Goal: Task Accomplishment & Management: Use online tool/utility

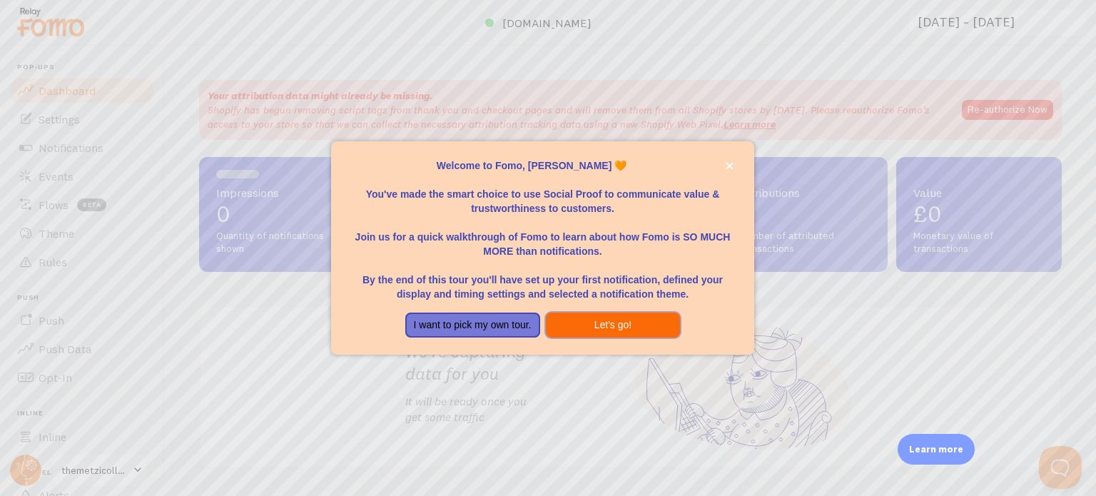
click at [630, 327] on button "Let's go!" at bounding box center [613, 325] width 135 height 26
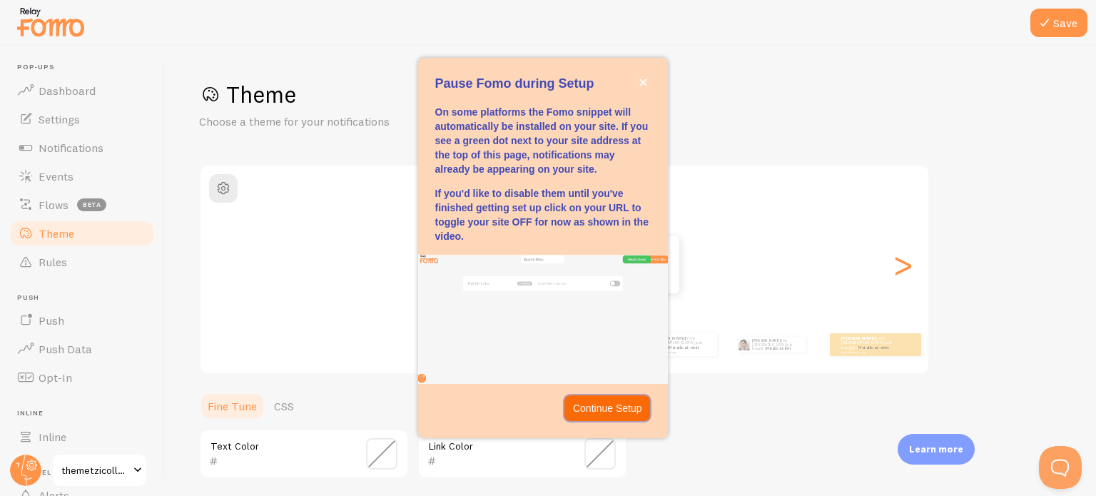
click at [606, 402] on p "Continue Setup" at bounding box center [607, 408] width 69 height 14
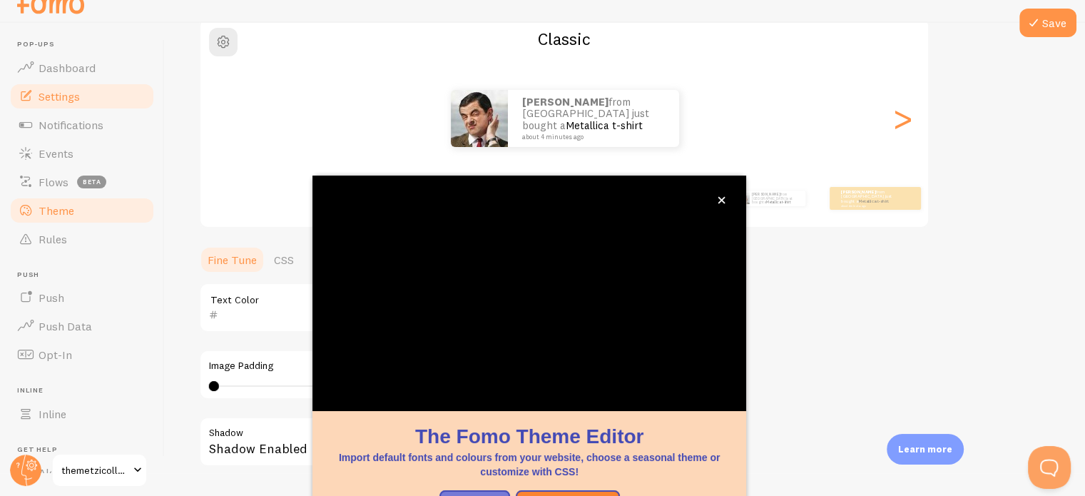
scroll to position [134, 0]
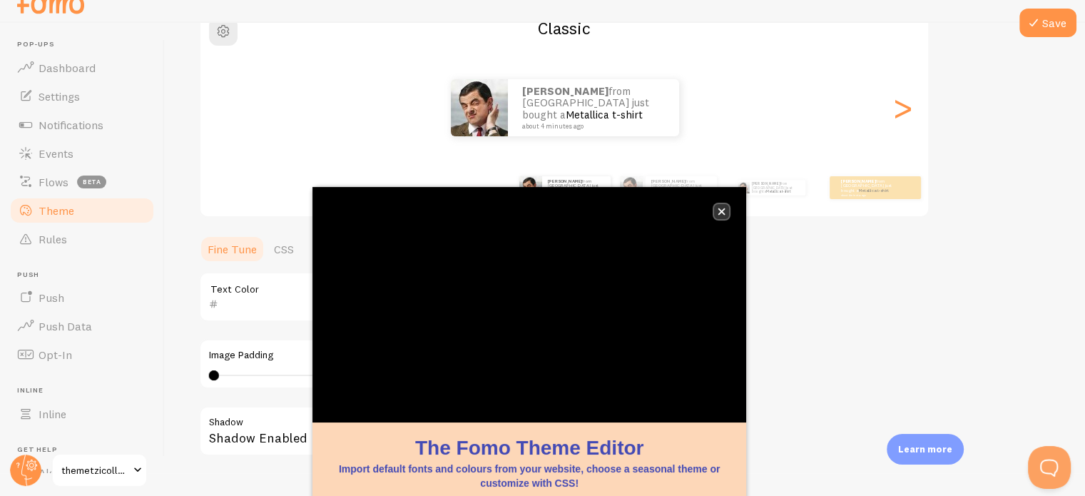
click at [718, 213] on icon "close," at bounding box center [722, 212] width 8 height 8
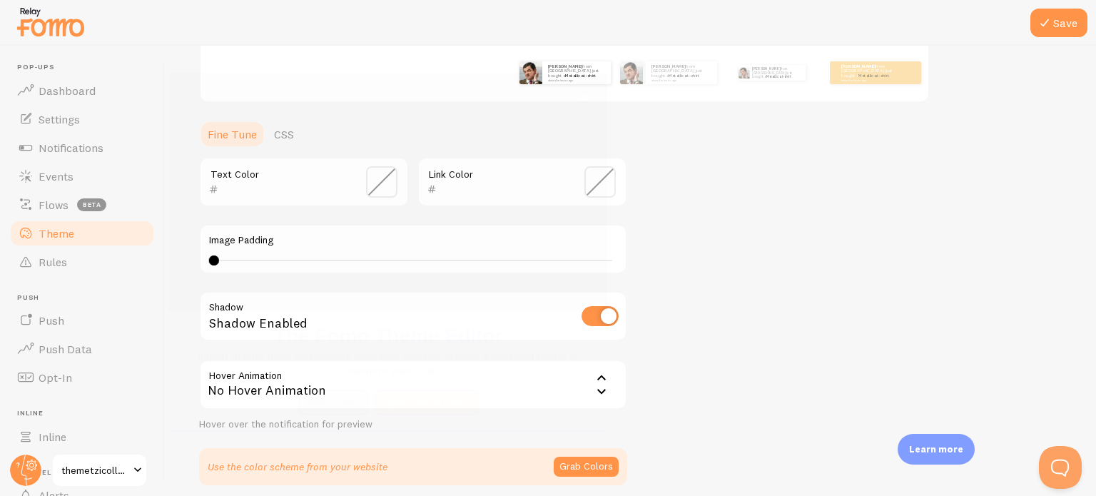
scroll to position [129, 0]
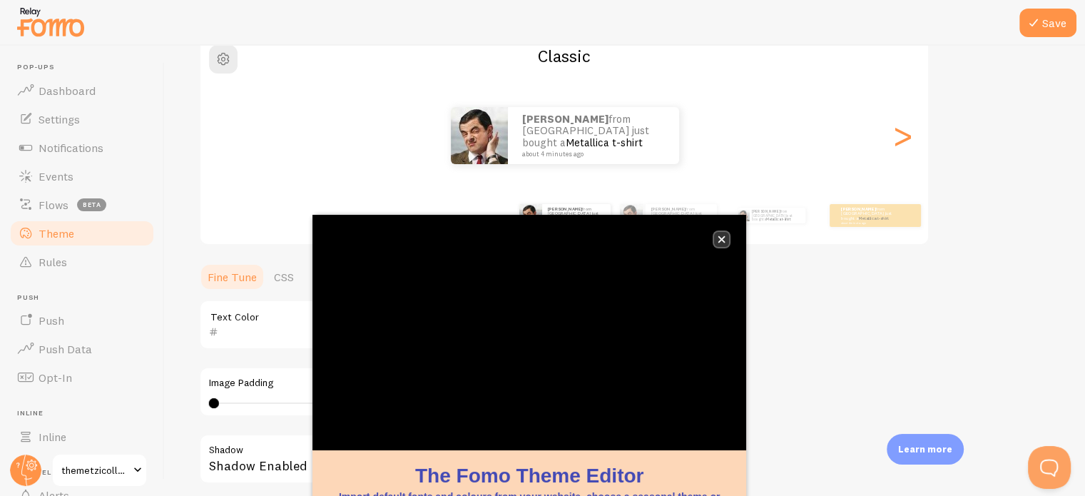
click at [722, 238] on icon "close," at bounding box center [721, 239] width 7 height 7
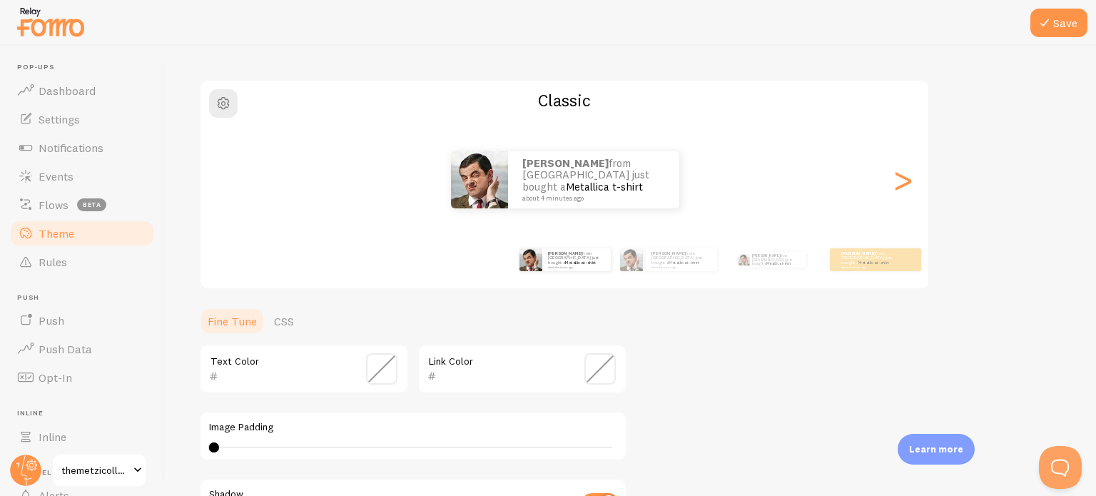
scroll to position [0, 0]
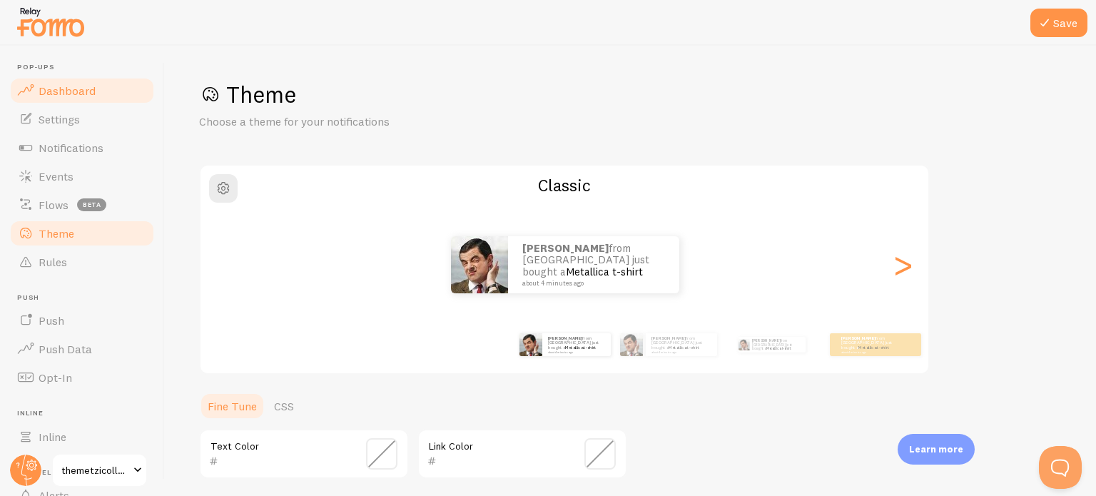
click at [57, 87] on span "Dashboard" at bounding box center [67, 90] width 57 height 14
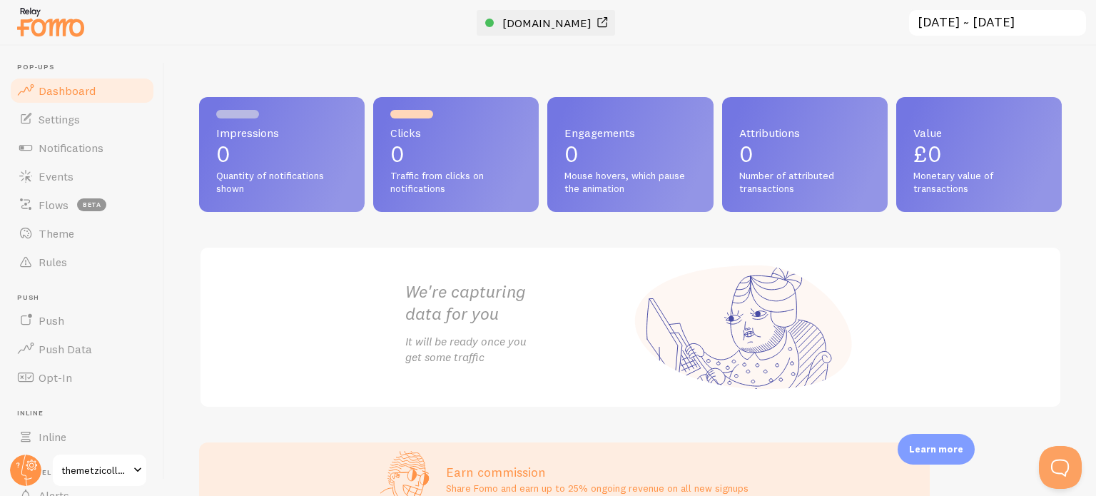
click at [502, 20] on span "[DOMAIN_NAME]" at bounding box center [546, 23] width 89 height 14
click at [58, 145] on span "Notifications" at bounding box center [71, 148] width 65 height 14
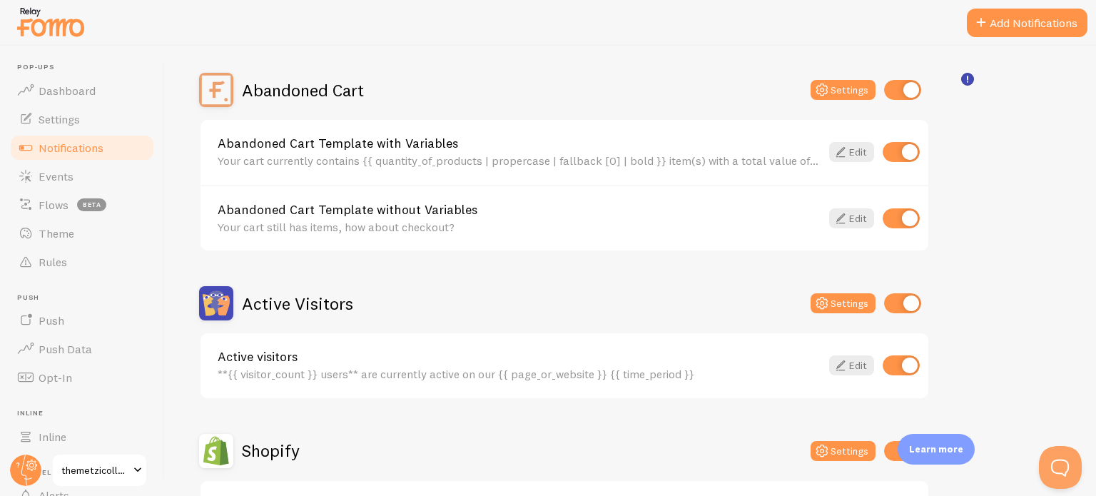
scroll to position [143, 0]
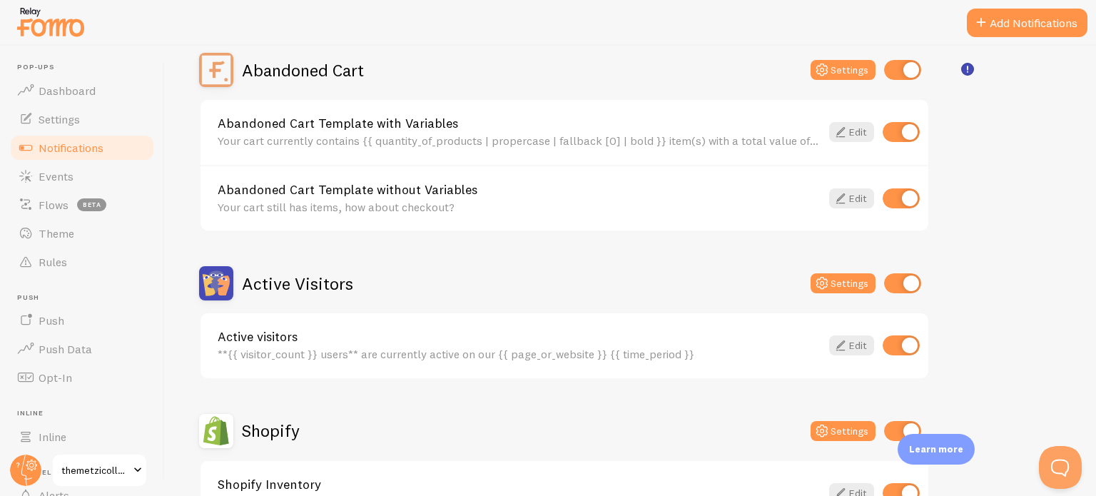
click at [905, 71] on input "checkbox" at bounding box center [902, 70] width 37 height 20
checkbox input "false"
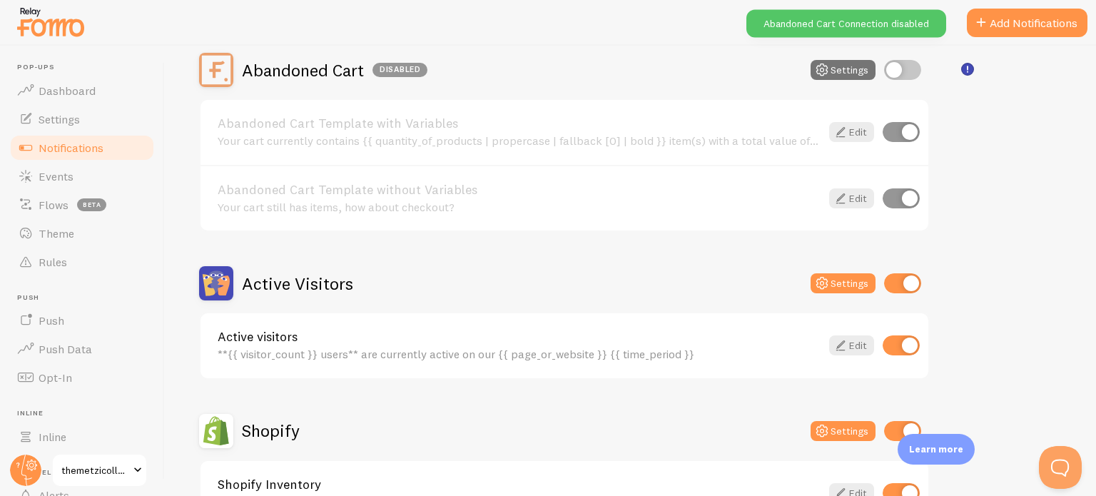
click at [902, 268] on div "Active Visitors Settings" at bounding box center [564, 283] width 730 height 34
click at [901, 273] on input "checkbox" at bounding box center [902, 283] width 37 height 20
checkbox input "false"
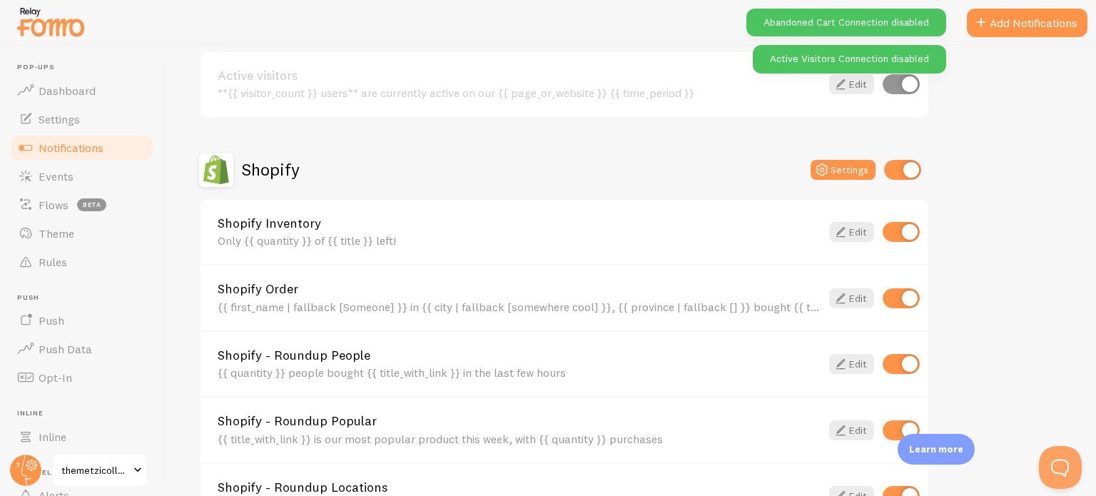
scroll to position [428, 0]
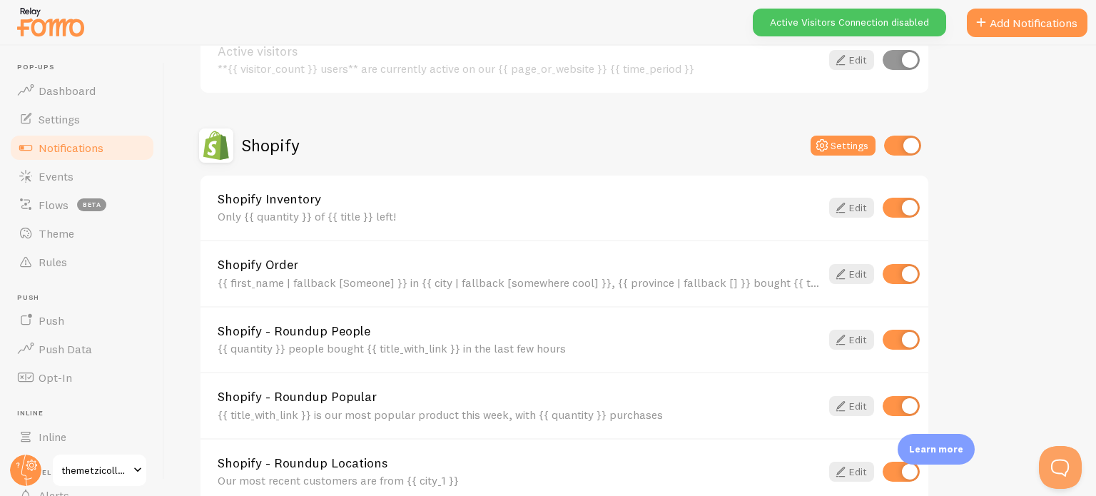
click at [905, 141] on input "checkbox" at bounding box center [902, 146] width 37 height 20
checkbox input "false"
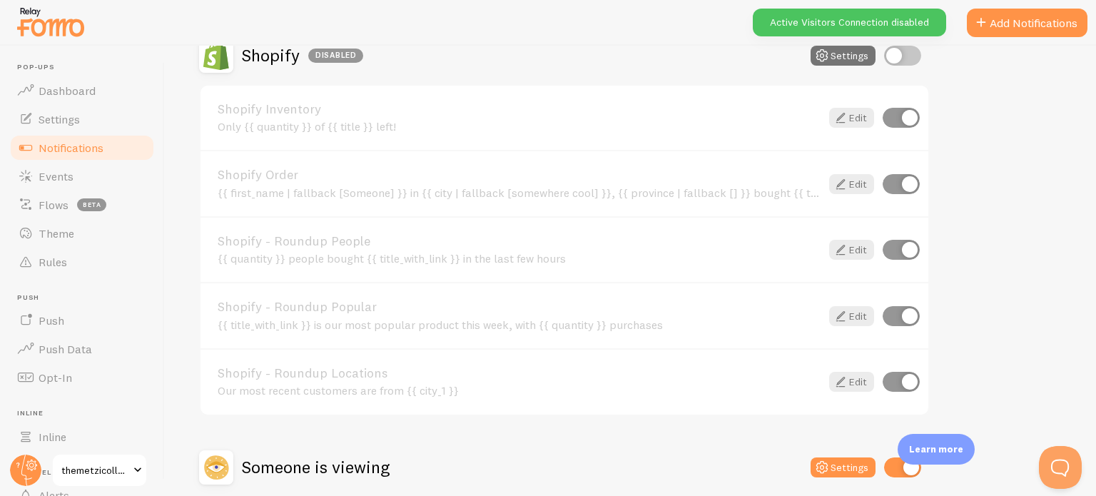
scroll to position [649, 0]
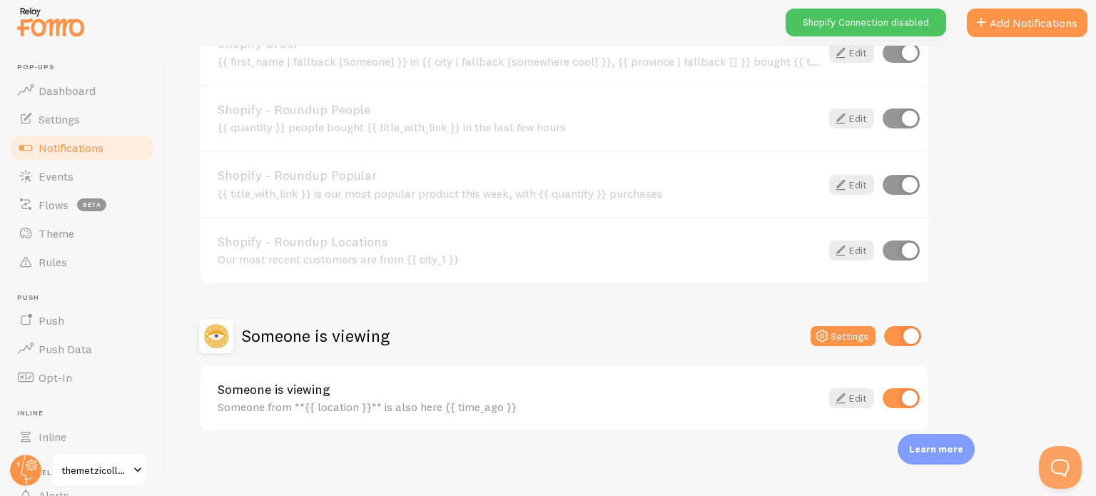
click at [903, 341] on input "checkbox" at bounding box center [902, 336] width 37 height 20
checkbox input "false"
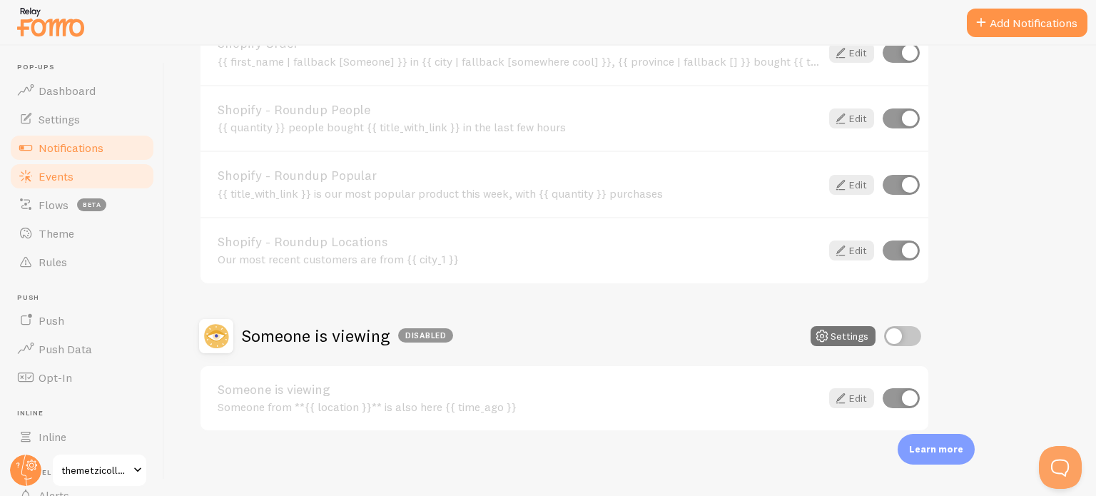
click at [54, 166] on link "Events" at bounding box center [82, 176] width 147 height 29
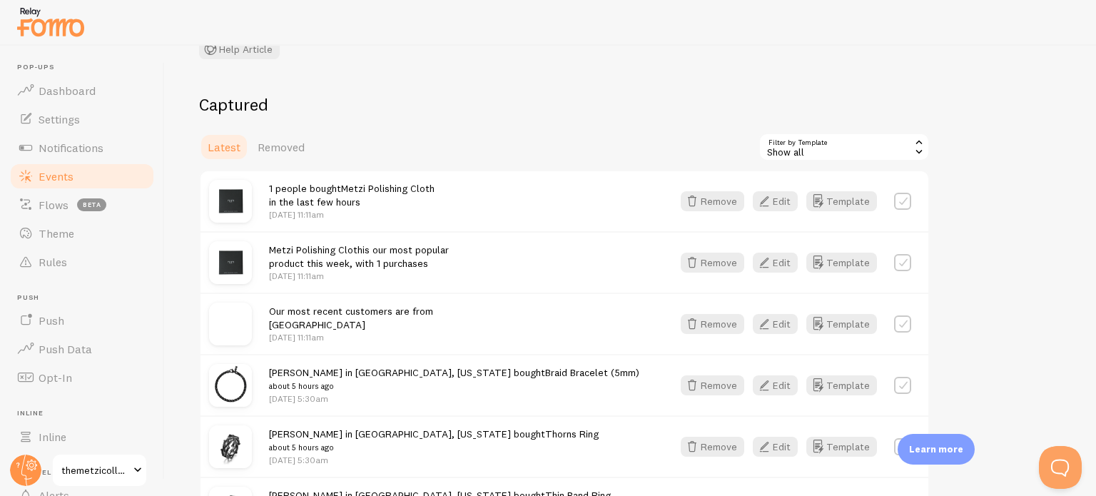
scroll to position [143, 0]
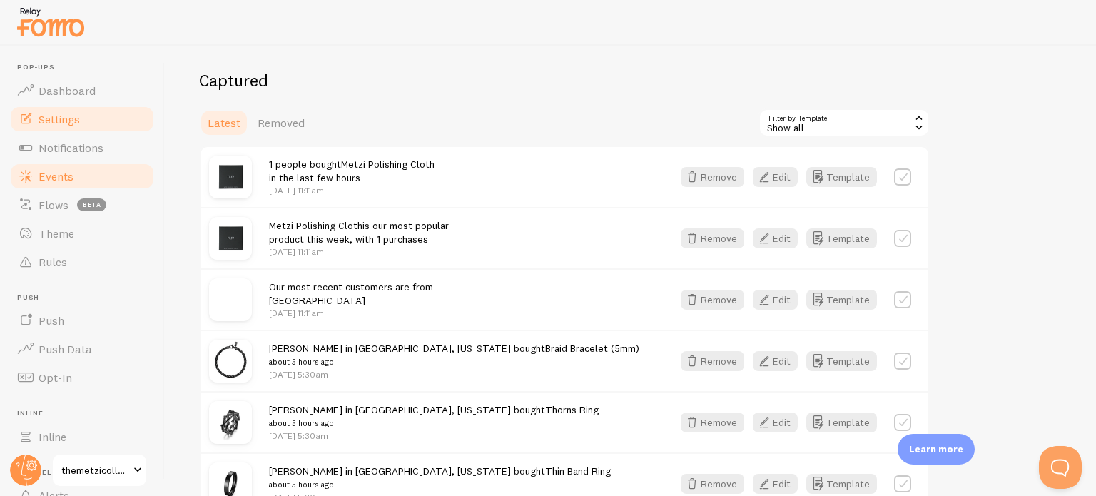
click at [45, 113] on span "Settings" at bounding box center [59, 119] width 41 height 14
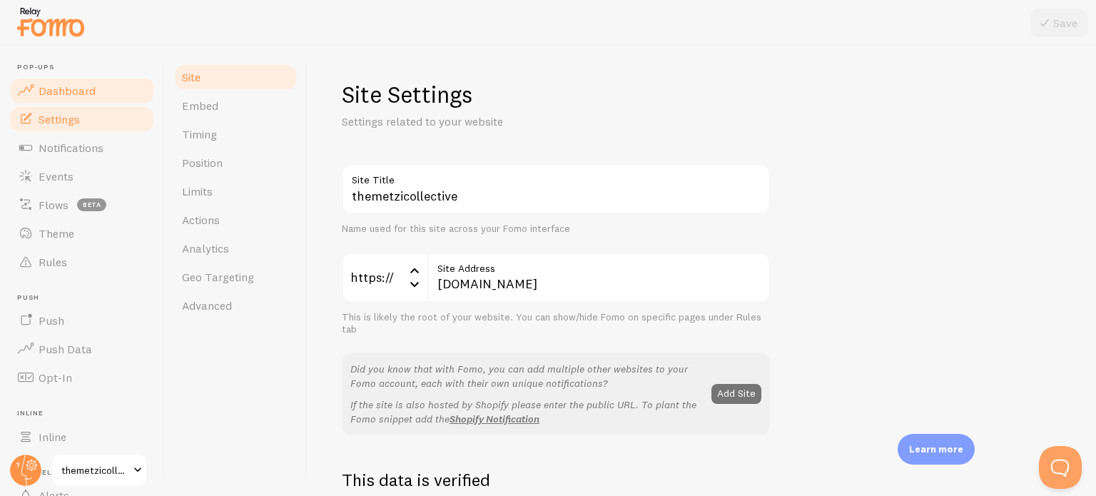
click at [86, 96] on span "Dashboard" at bounding box center [67, 90] width 57 height 14
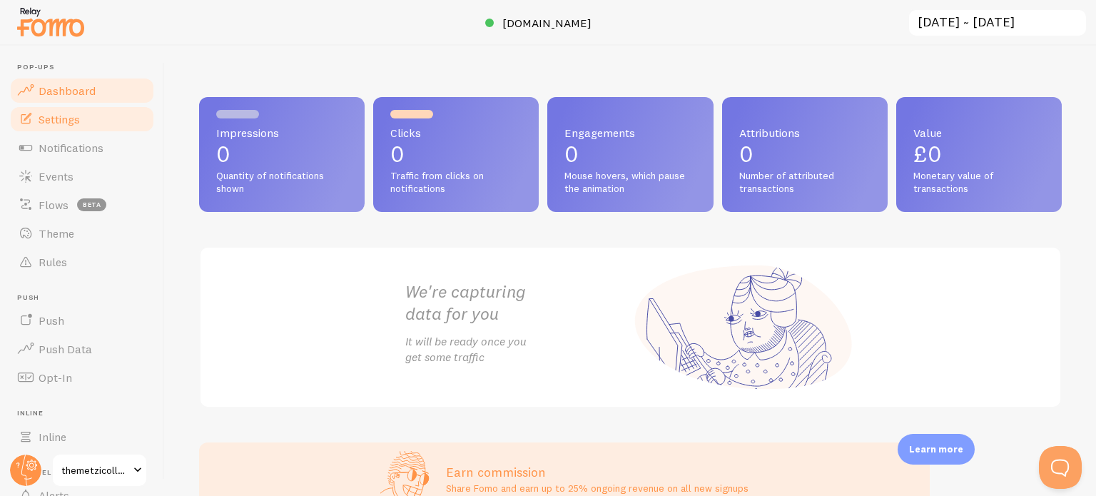
click at [49, 128] on link "Settings" at bounding box center [82, 119] width 147 height 29
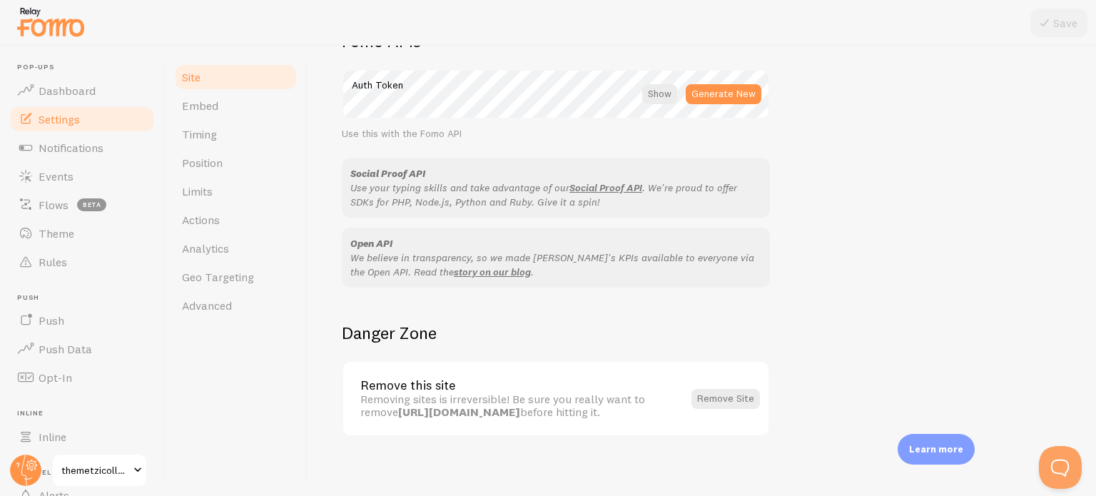
scroll to position [850, 0]
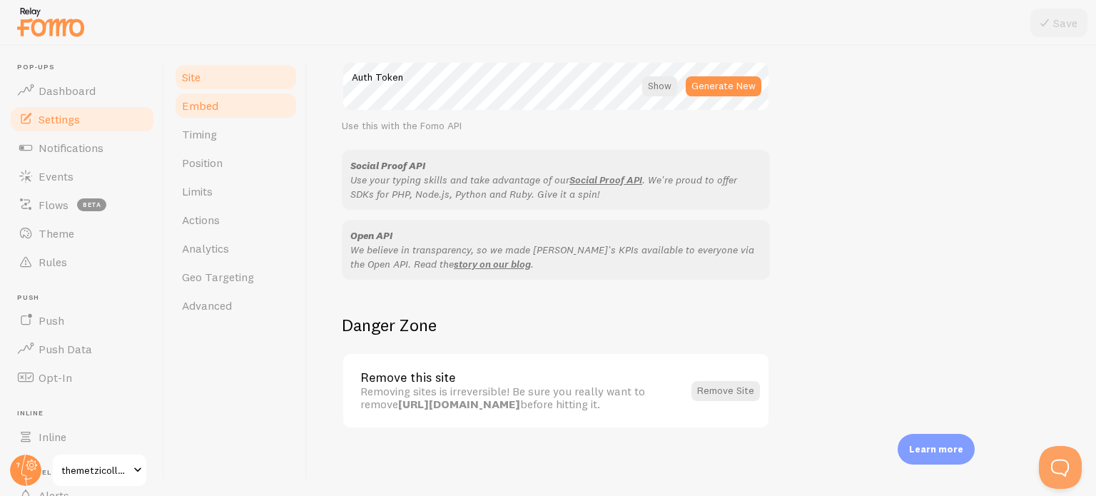
click at [227, 104] on link "Embed" at bounding box center [235, 105] width 125 height 29
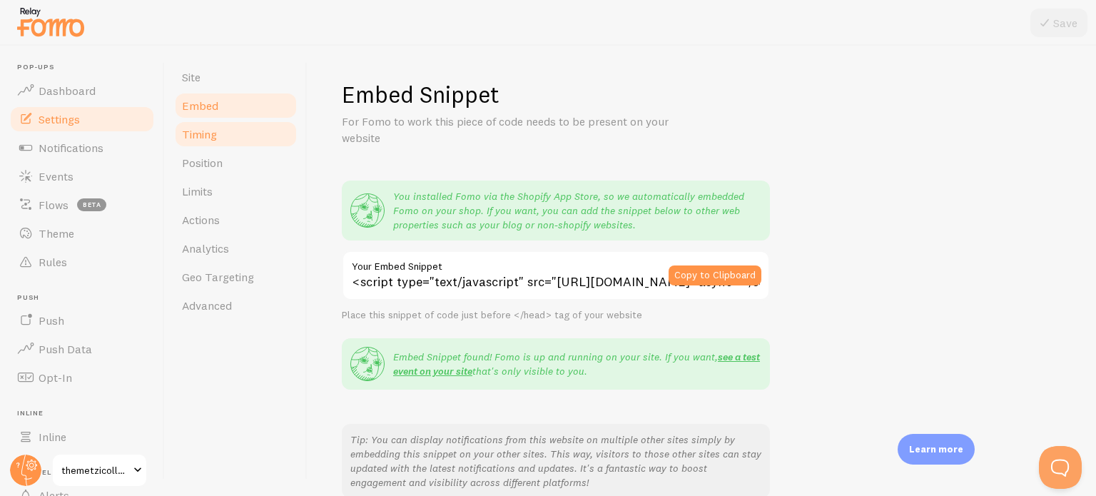
click at [236, 141] on link "Timing" at bounding box center [235, 134] width 125 height 29
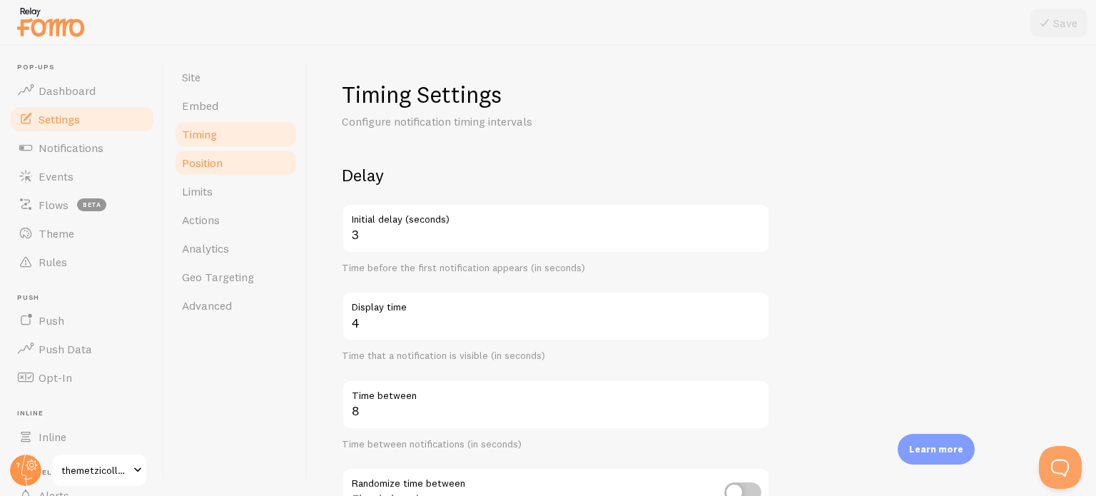
click at [230, 163] on link "Position" at bounding box center [235, 162] width 125 height 29
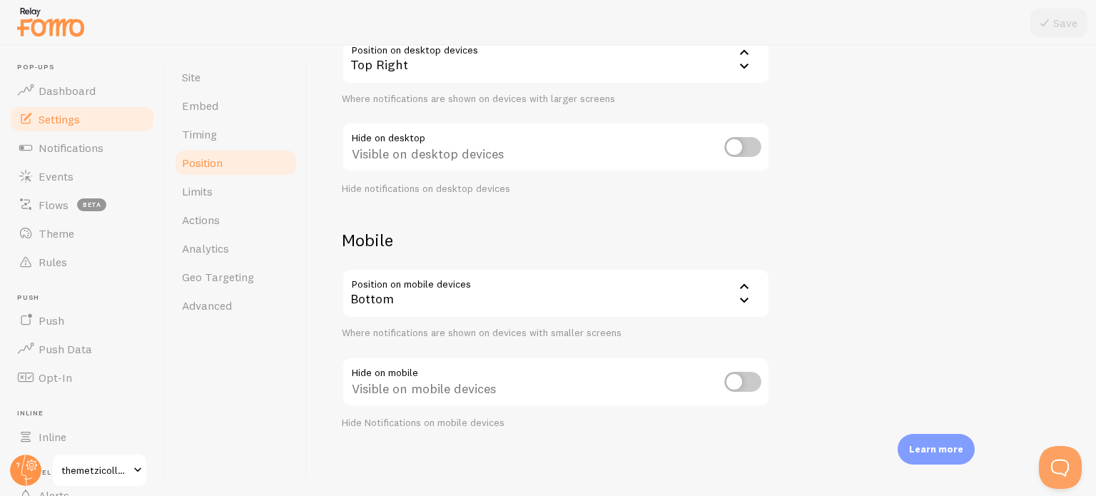
scroll to position [122, 0]
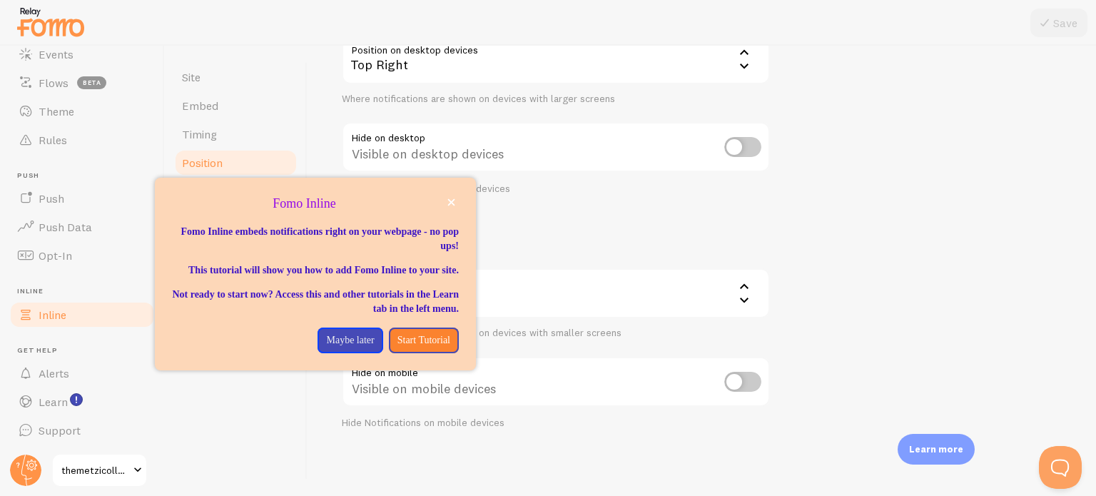
click at [66, 319] on span "Inline" at bounding box center [53, 314] width 28 height 14
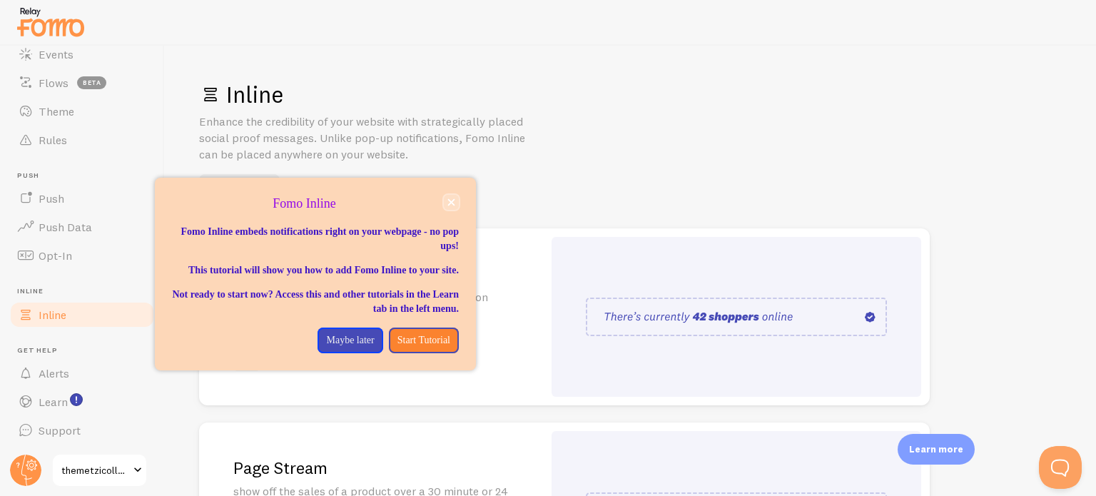
click at [454, 199] on icon "close," at bounding box center [451, 202] width 8 height 8
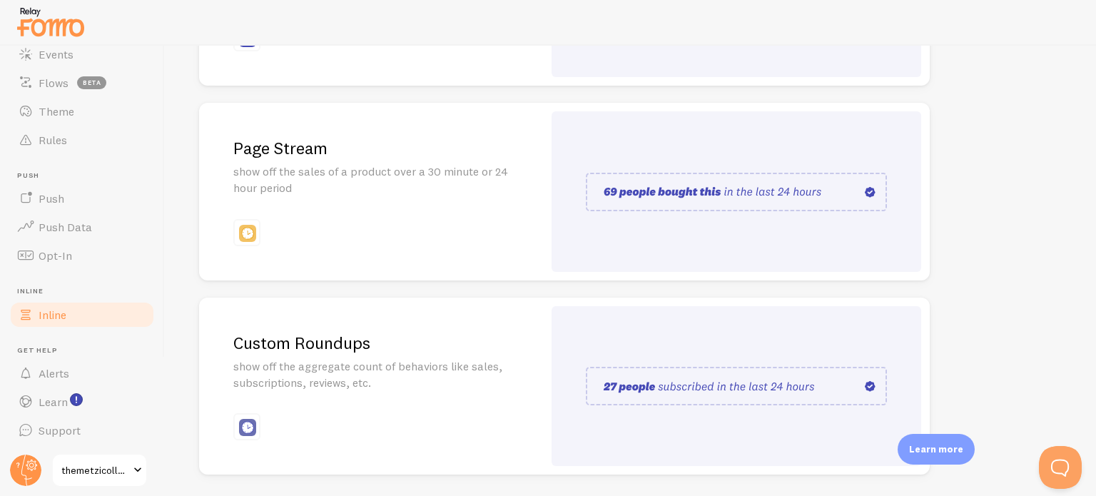
scroll to position [295, 0]
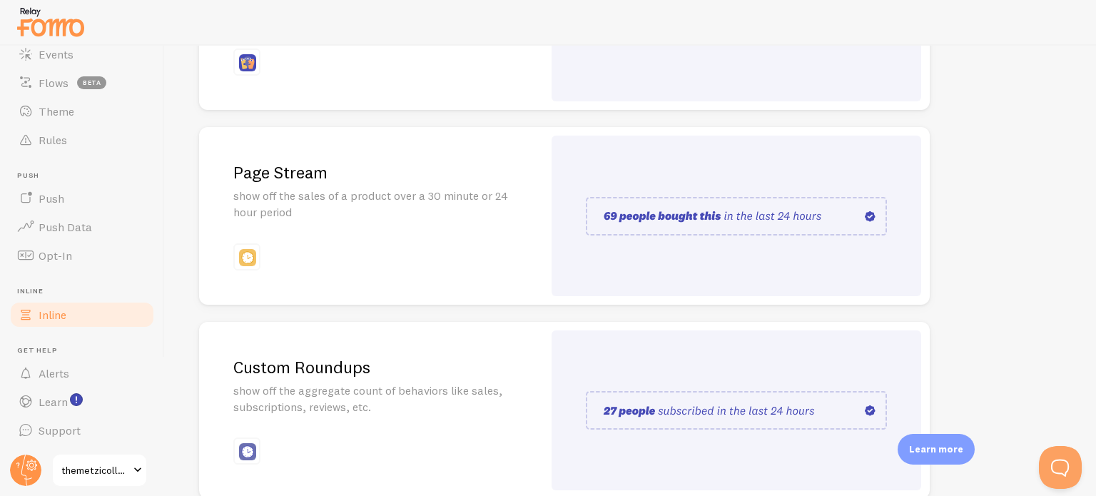
click at [423, 189] on p "show off the sales of a product over a 30 minute or 24 hour period" at bounding box center [370, 204] width 275 height 33
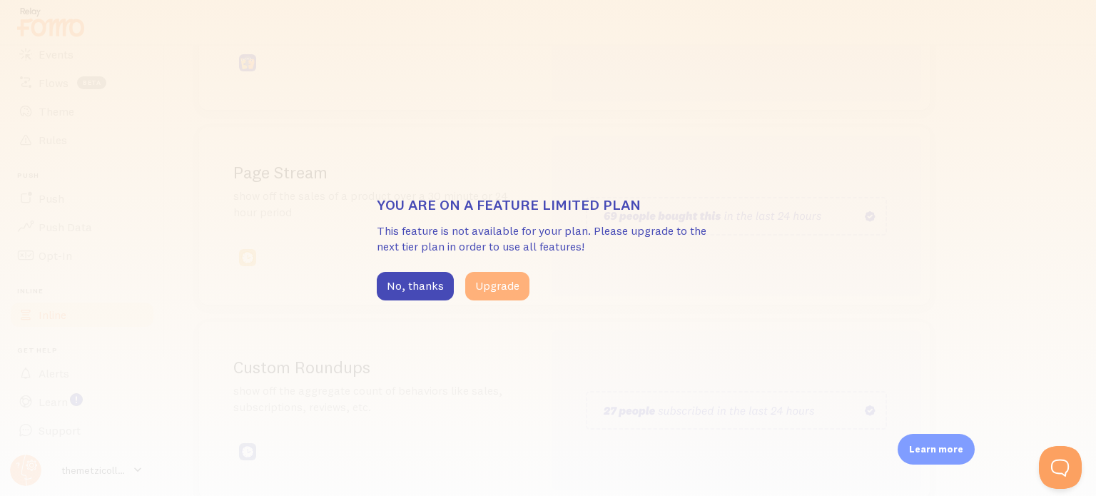
click at [483, 282] on button "Upgrade" at bounding box center [497, 286] width 64 height 29
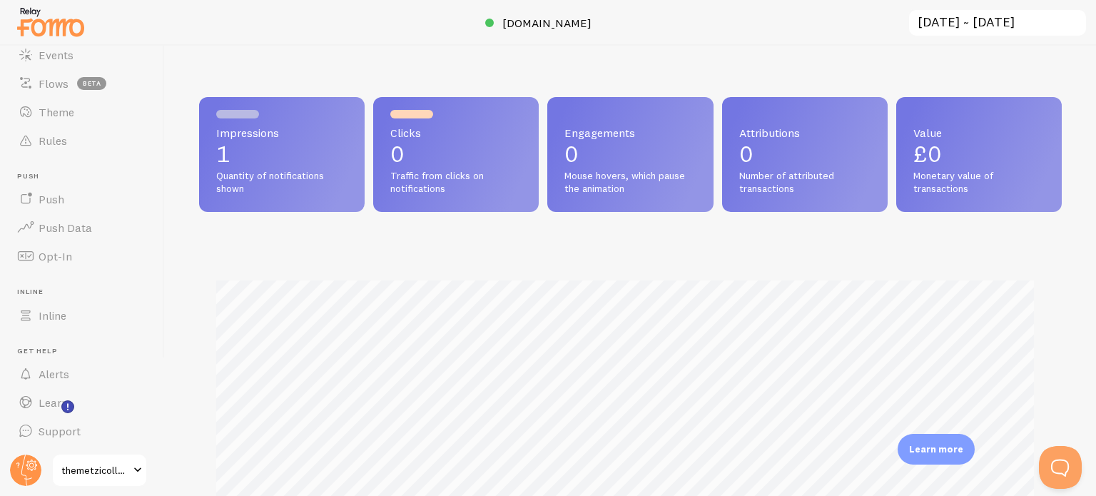
scroll to position [122, 0]
click at [51, 430] on span "Support" at bounding box center [60, 430] width 42 height 14
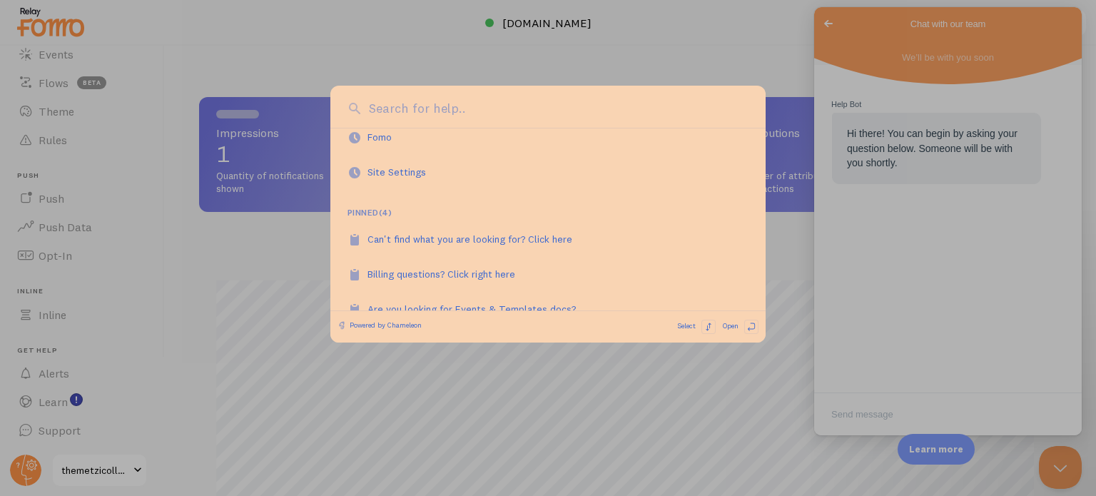
scroll to position [132, 0]
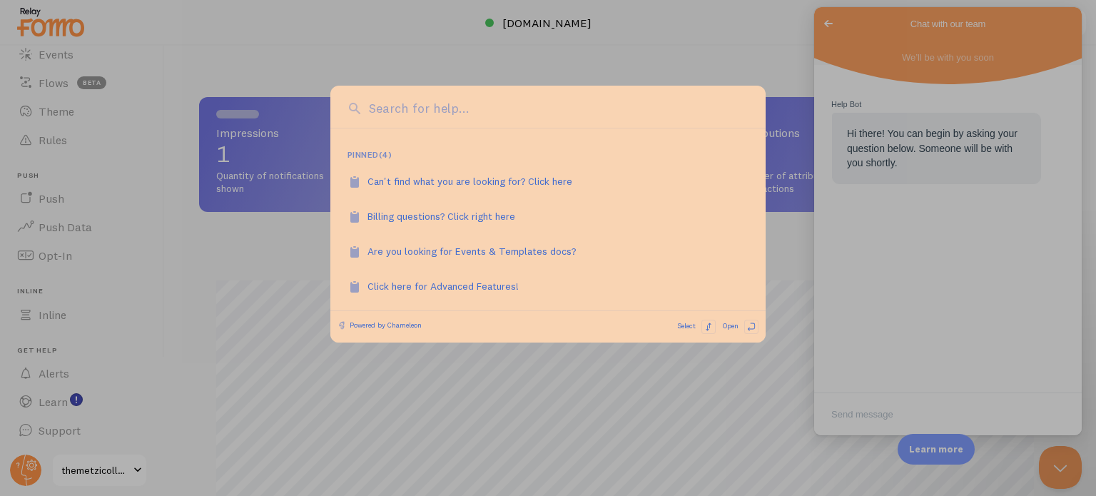
click at [342, 369] on div at bounding box center [548, 248] width 1096 height 496
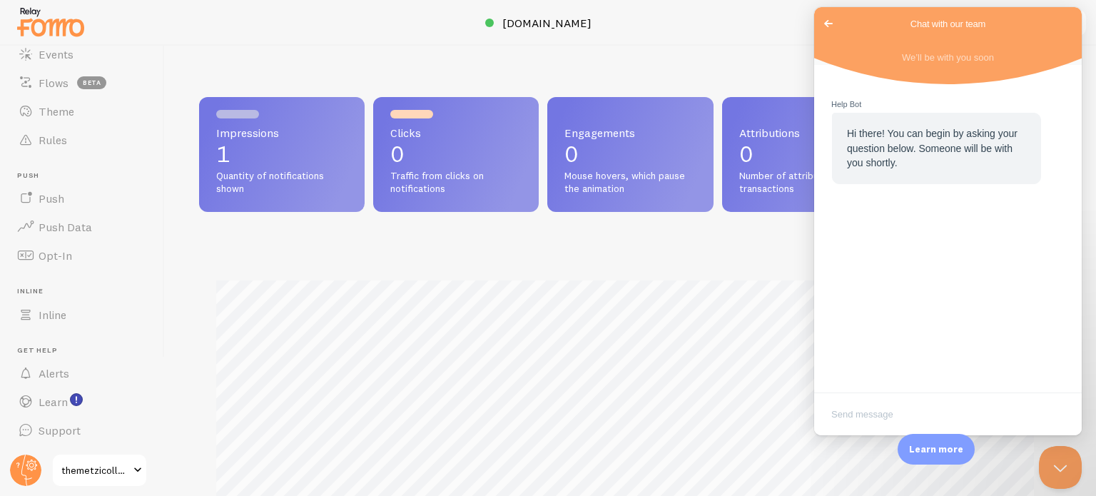
click at [121, 473] on span "themetzicollective" at bounding box center [95, 470] width 68 height 17
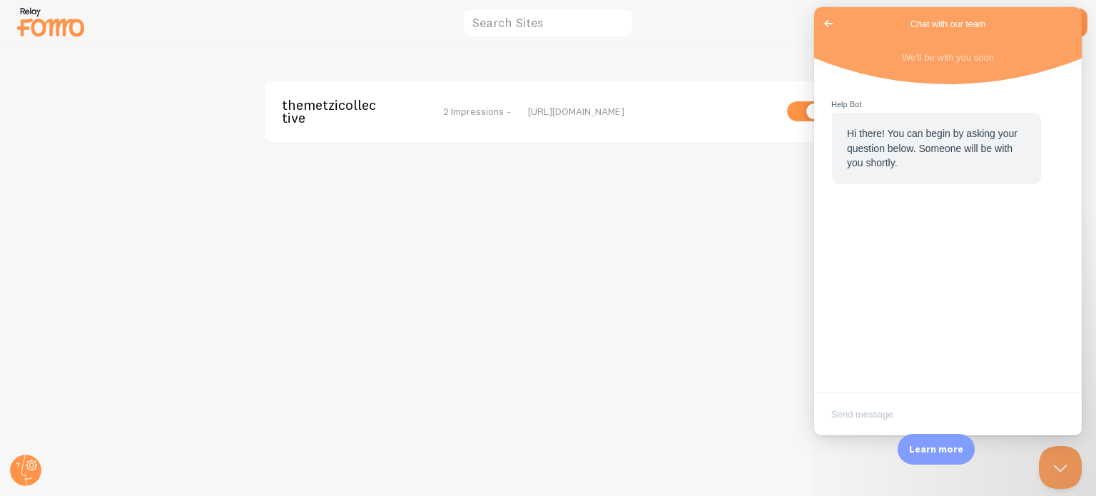
click at [564, 261] on div "themetzicollective 2 Impressions - [URL][DOMAIN_NAME]" at bounding box center [548, 271] width 1095 height 450
